Goal: Task Accomplishment & Management: Complete application form

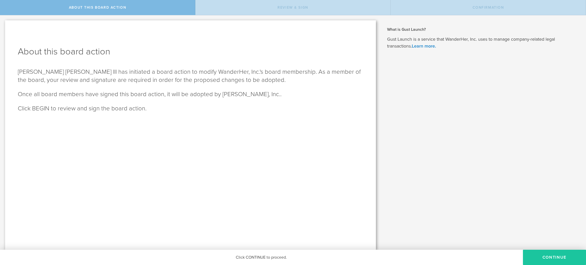
click at [573, 256] on button "Continue" at bounding box center [554, 257] width 63 height 15
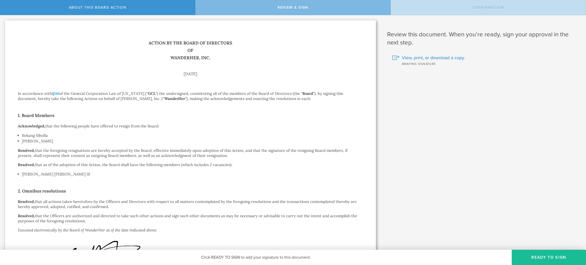
scroll to position [100, 0]
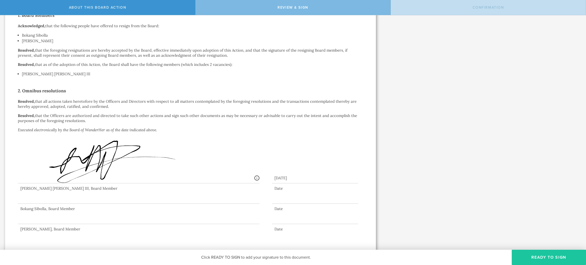
click at [557, 258] on button "Ready to Sign" at bounding box center [549, 257] width 74 height 15
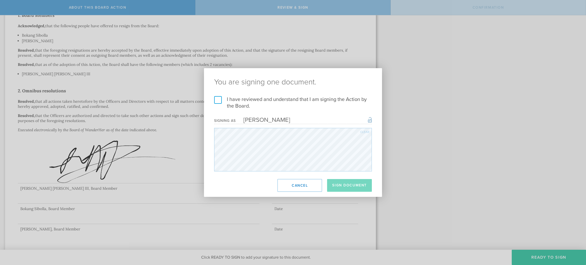
click at [217, 102] on label "I have reviewed and understand that I am signing the Action by the Board." at bounding box center [293, 102] width 158 height 13
click at [0, 0] on input "I have reviewed and understand that I am signing the Action by the Board." at bounding box center [0, 0] width 0 height 0
click at [358, 186] on button "Sign Document" at bounding box center [349, 185] width 45 height 13
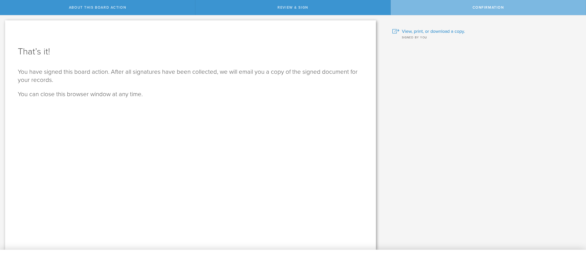
scroll to position [0, 0]
